Goal: Navigation & Orientation: Go to known website

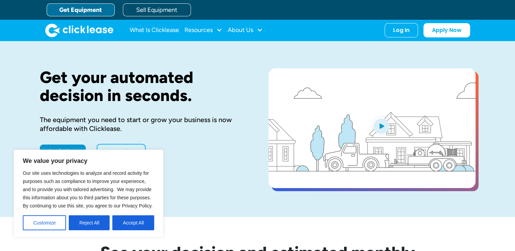
click at [186, 180] on div "Get your automated decision in seconds. The equipment you need to start or grow…" at bounding box center [143, 129] width 207 height 122
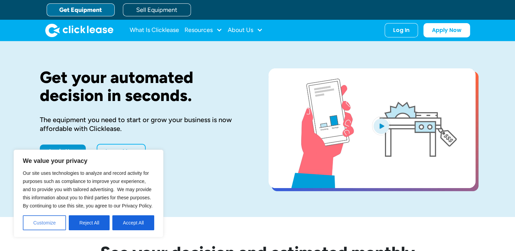
click at [42, 226] on button "Customize" at bounding box center [44, 223] width 43 height 15
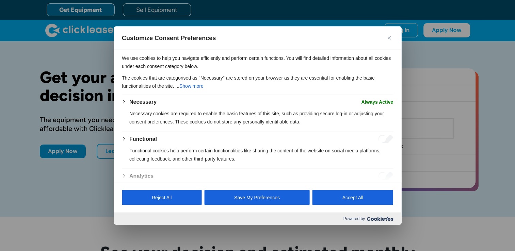
click at [388, 38] on img "Close" at bounding box center [388, 37] width 3 height 3
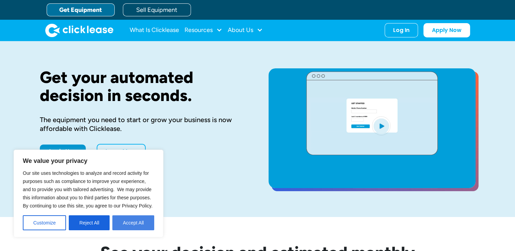
click at [129, 221] on button "Accept All" at bounding box center [133, 223] width 42 height 15
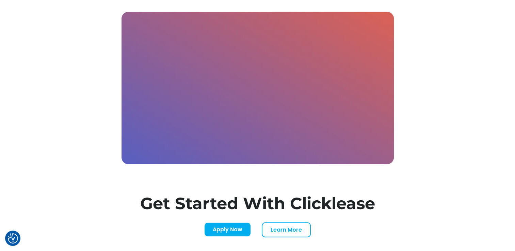
scroll to position [1975, 0]
